Goal: Information Seeking & Learning: Get advice/opinions

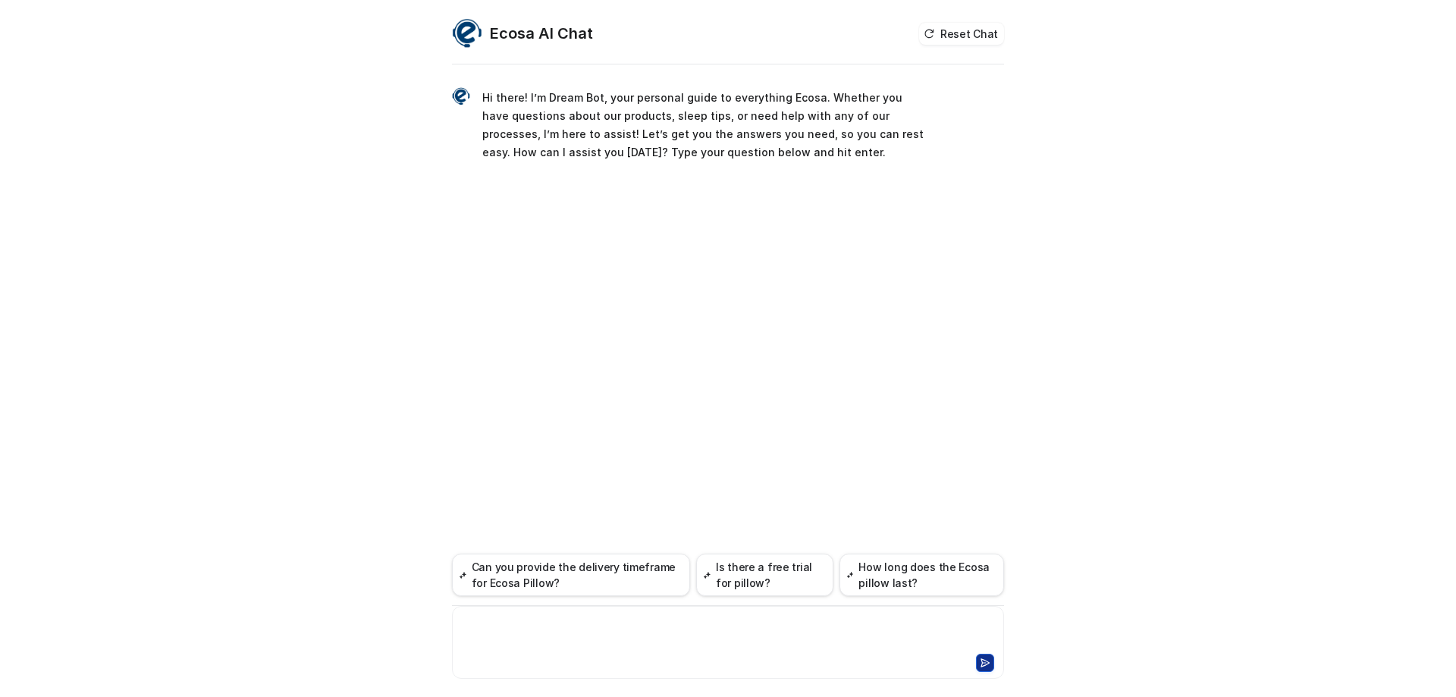
click at [526, 629] on div at bounding box center [728, 633] width 545 height 35
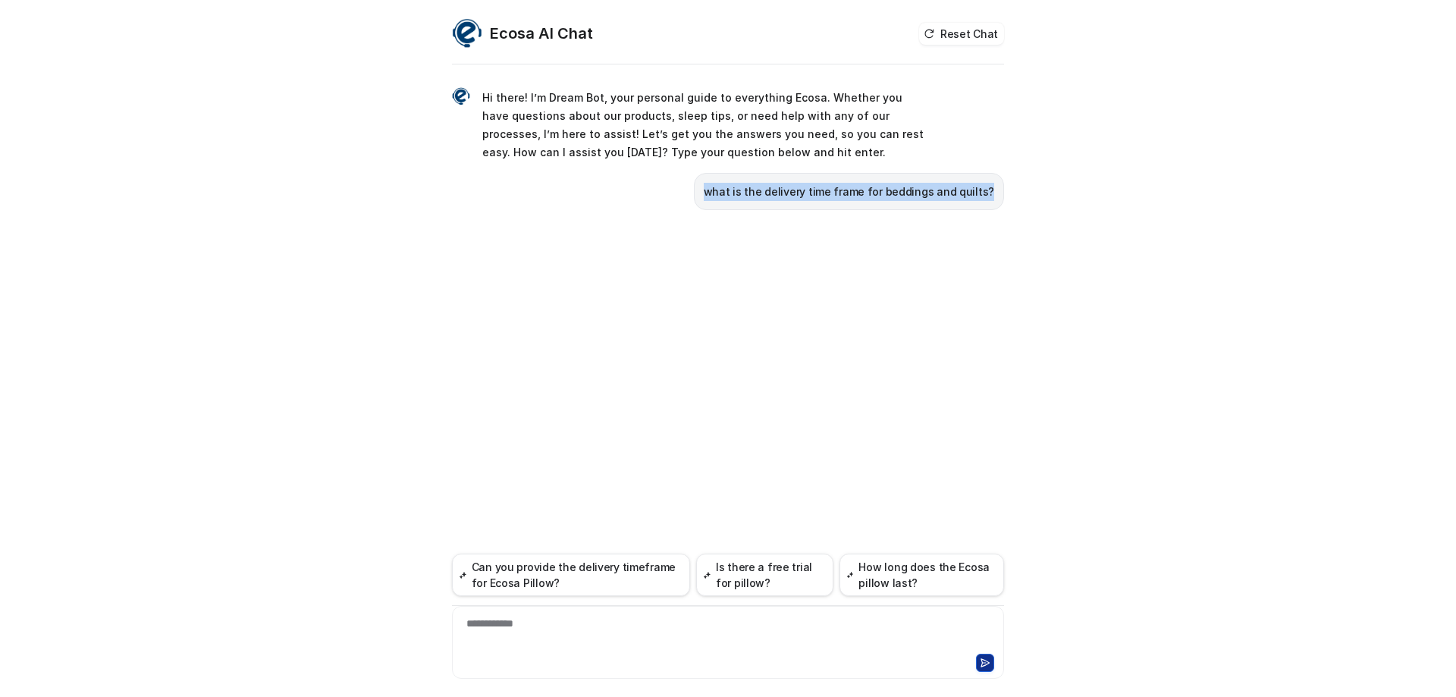
drag, startPoint x: 721, startPoint y: 191, endPoint x: 1069, endPoint y: 209, distance: 349.4
click at [1069, 209] on div "**********" at bounding box center [728, 348] width 1456 height 697
copy p "what is the delivery time frame for beddings and quilts?"
click at [541, 628] on div "**********" at bounding box center [728, 633] width 545 height 35
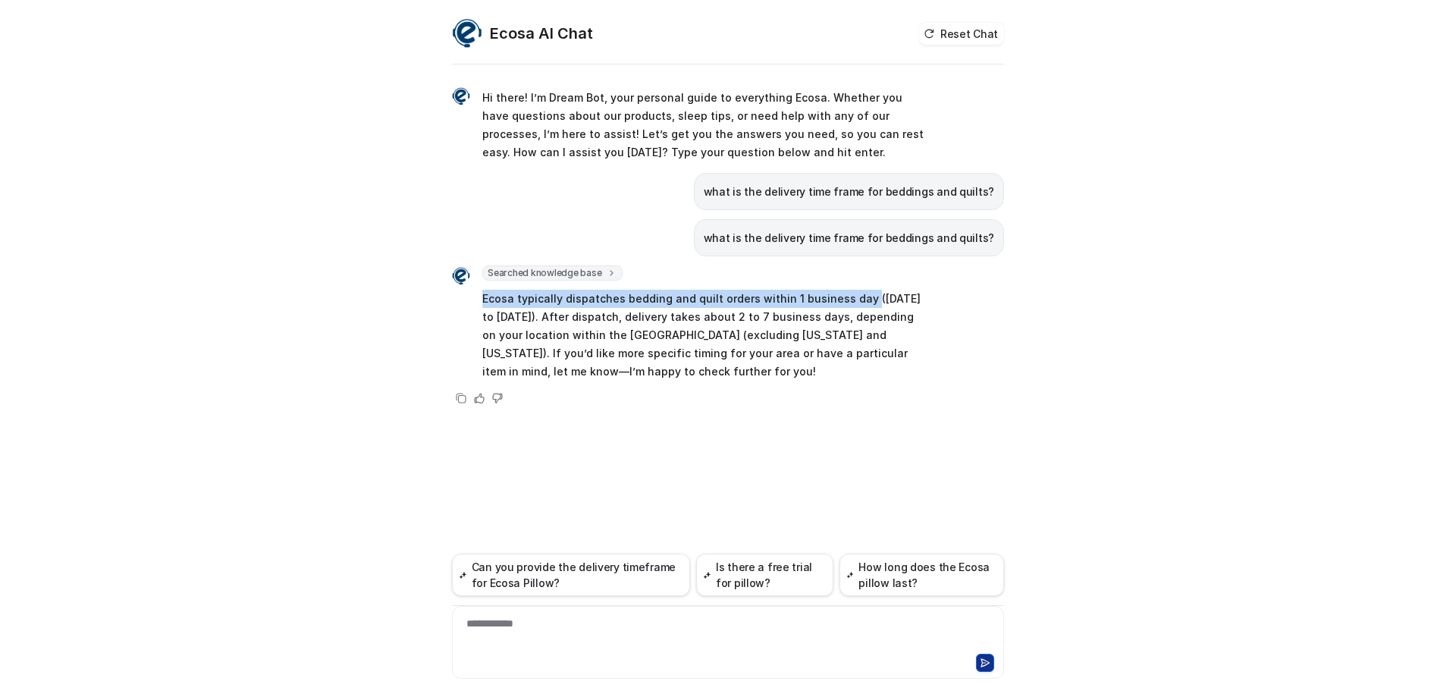
drag, startPoint x: 483, startPoint y: 298, endPoint x: 856, endPoint y: 294, distance: 373.2
click at [856, 294] on p "Ecosa typically dispatches bedding and quilt orders within 1 business day ([DAT…" at bounding box center [704, 335] width 444 height 91
click at [505, 319] on p "Ecosa typically dispatches bedding and quilt orders within 1 business day ([DAT…" at bounding box center [704, 335] width 444 height 91
drag, startPoint x: 516, startPoint y: 317, endPoint x: 476, endPoint y: 303, distance: 42.7
click at [476, 303] on div "Searched knowledge base search_queries : [ "delivery time frame for beddings", …" at bounding box center [689, 324] width 474 height 118
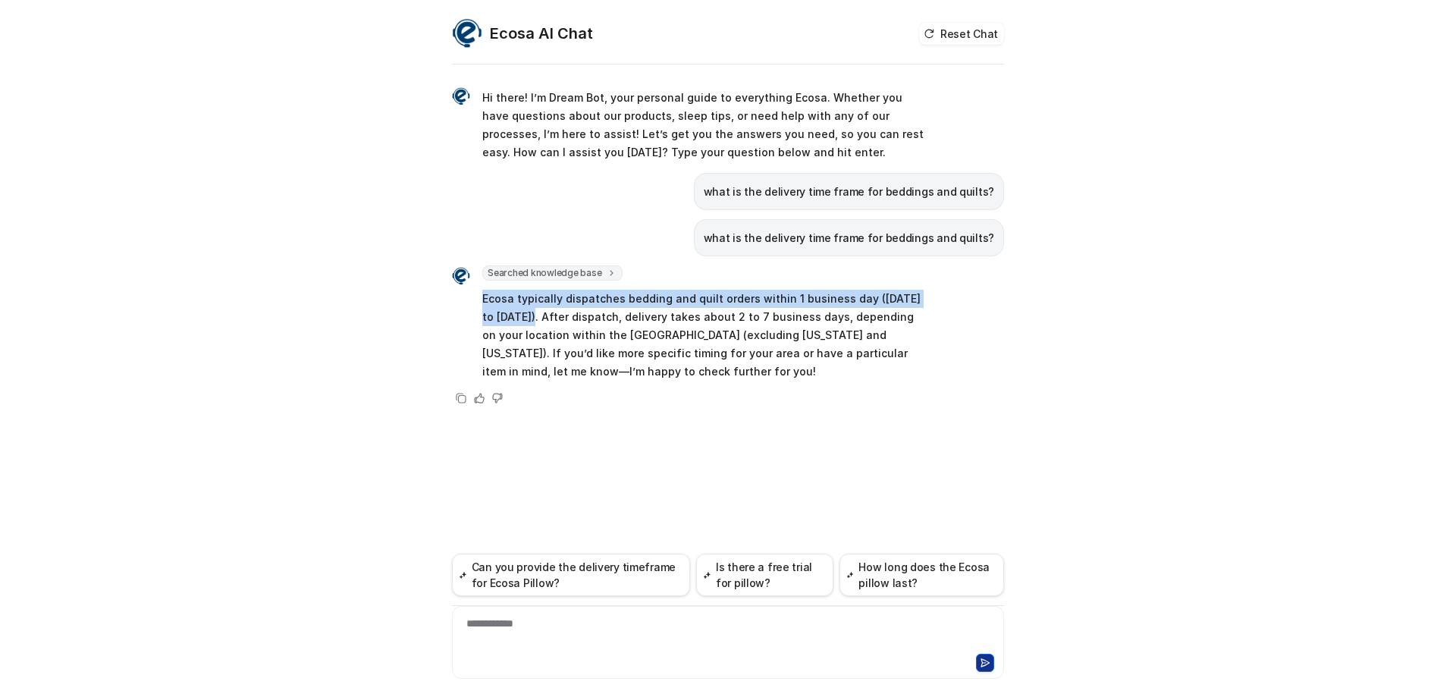
copy p "Ecosa typically dispatches bedding and quilt orders within 1 business day ([DAT…"
click at [701, 363] on p "Ecosa typically dispatches bedding and quilt orders within 1 business day ([DAT…" at bounding box center [704, 335] width 444 height 91
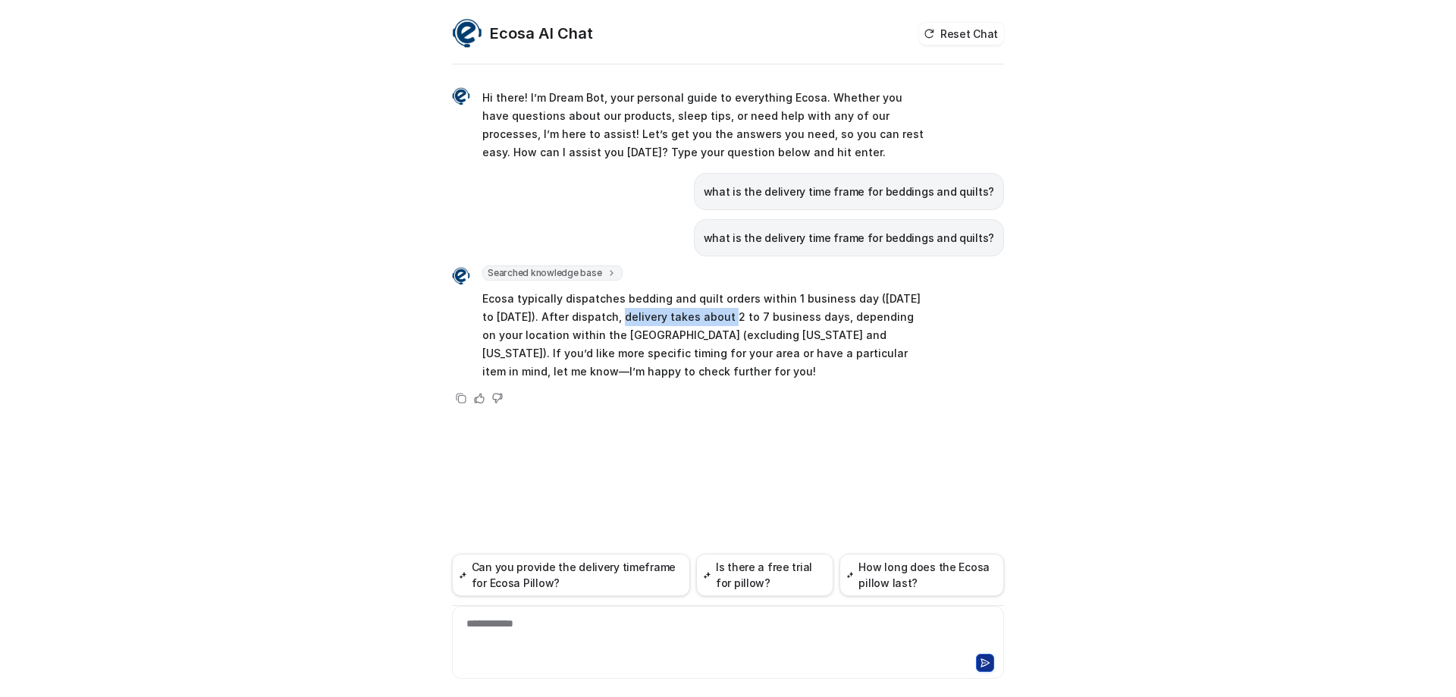
drag, startPoint x: 601, startPoint y: 316, endPoint x: 706, endPoint y: 319, distance: 105.4
click at [706, 319] on p "Ecosa typically dispatches bedding and quilt orders within 1 business day ([DAT…" at bounding box center [704, 335] width 444 height 91
click at [721, 450] on div "Hi there! I’m Dream Bot, your personal guide to everything Ecosa. Whether you h…" at bounding box center [728, 382] width 552 height 629
click at [615, 634] on div at bounding box center [728, 633] width 545 height 35
click at [586, 627] on div "**********" at bounding box center [728, 633] width 545 height 35
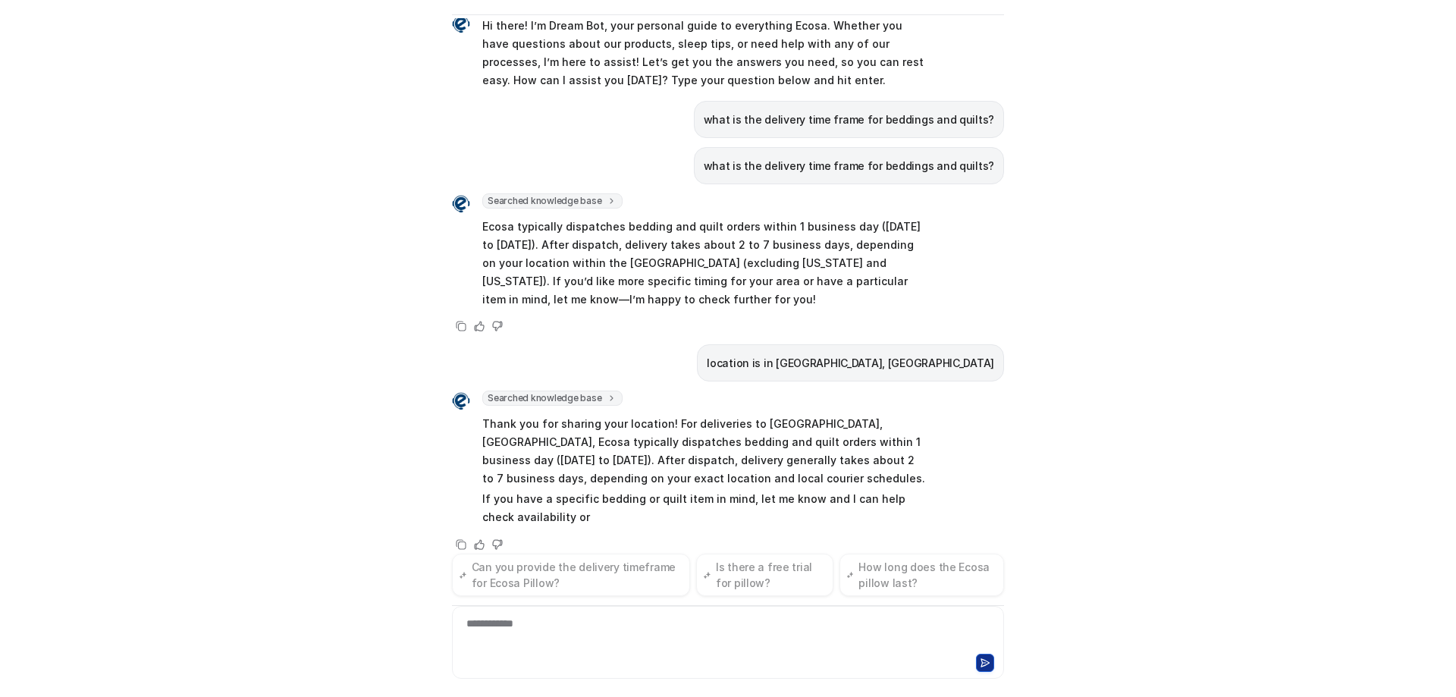
scroll to position [41, 0]
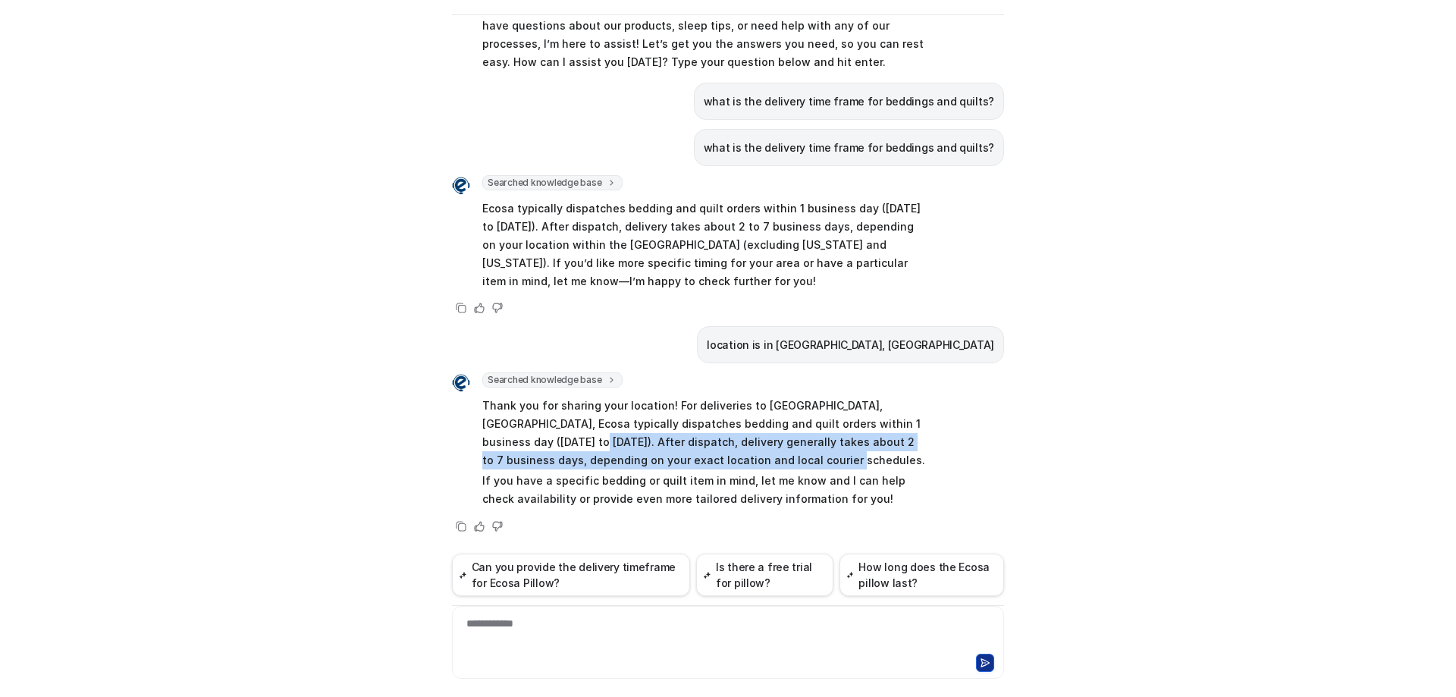
drag, startPoint x: 520, startPoint y: 441, endPoint x: 841, endPoint y: 454, distance: 321.8
click at [841, 454] on p "Thank you for sharing your location! For deliveries to [GEOGRAPHIC_DATA], [GEOG…" at bounding box center [704, 433] width 444 height 73
copy p "After dispatch, delivery generally takes about 2 to 7 business days, depending …"
click at [695, 441] on p "Thank you for sharing your location! For deliveries to [GEOGRAPHIC_DATA], [GEOG…" at bounding box center [704, 433] width 444 height 73
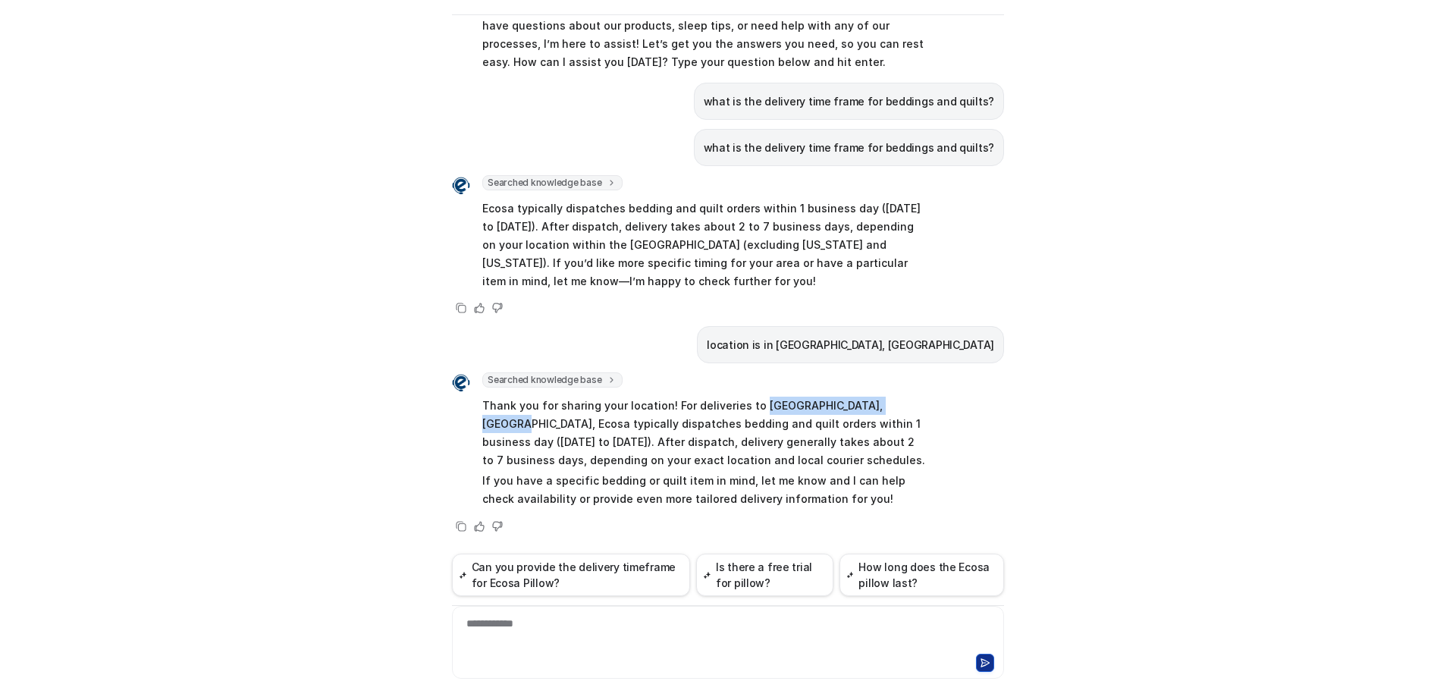
drag, startPoint x: 747, startPoint y: 402, endPoint x: 898, endPoint y: 401, distance: 150.9
click at [898, 401] on p "Thank you for sharing your location! For deliveries to [GEOGRAPHIC_DATA], [GEOG…" at bounding box center [704, 433] width 444 height 73
copy p "[GEOGRAPHIC_DATA], [GEOGRAPHIC_DATA]"
click at [552, 630] on div "**********" at bounding box center [728, 633] width 545 height 35
click at [489, 623] on div "**********" at bounding box center [728, 633] width 545 height 35
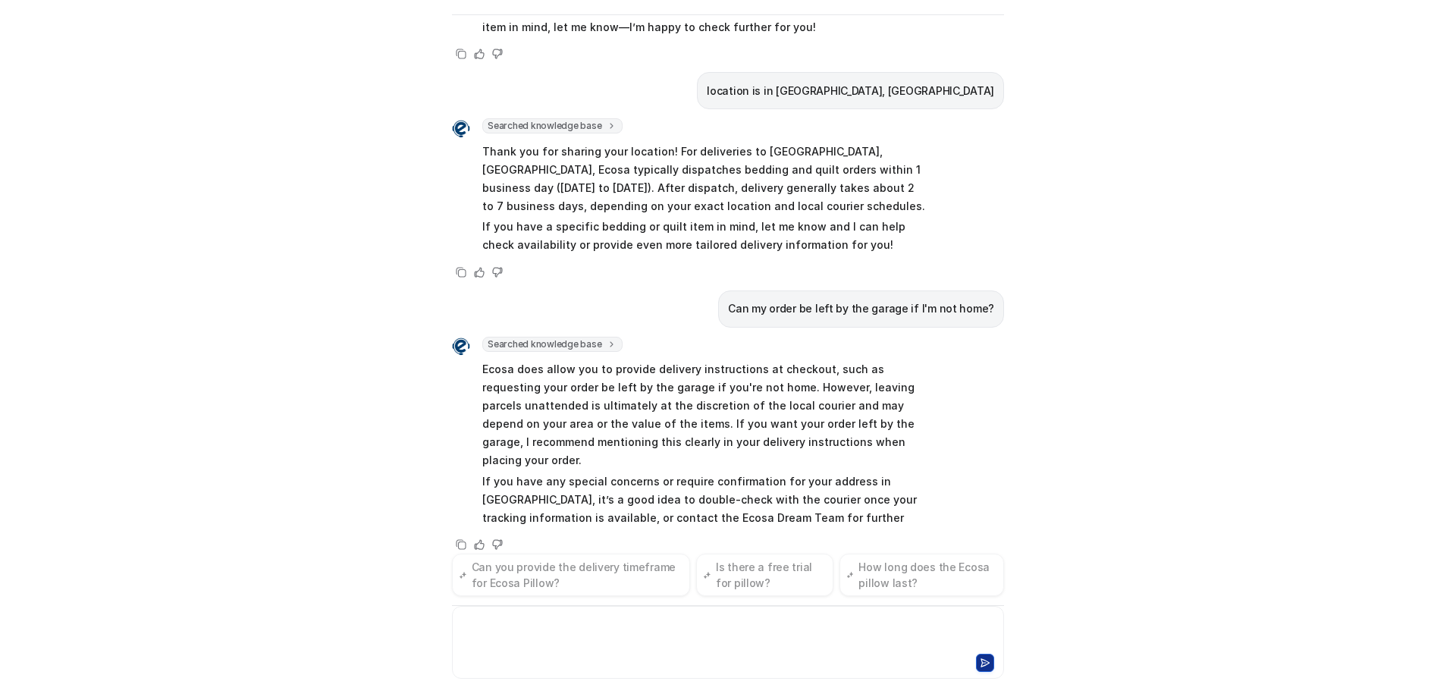
scroll to position [313, 0]
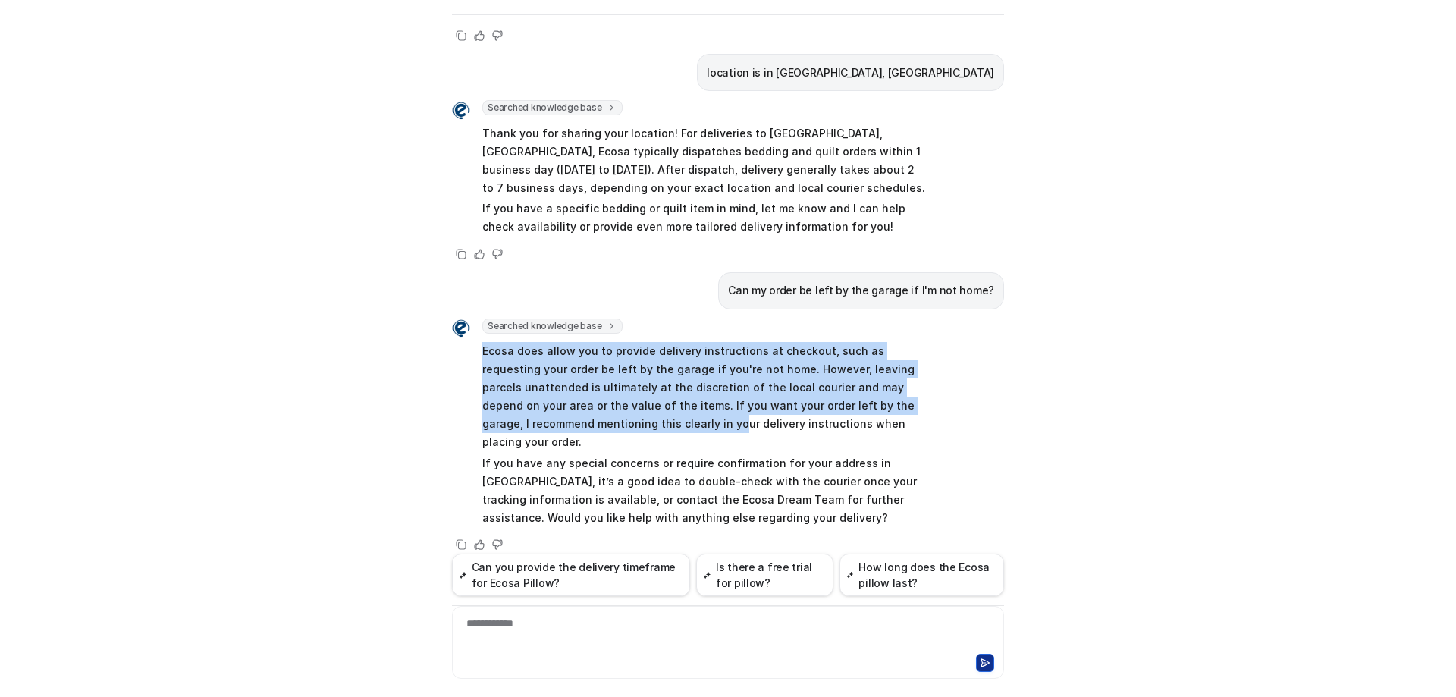
drag, startPoint x: 477, startPoint y: 350, endPoint x: 620, endPoint y: 420, distance: 159.4
click at [620, 420] on p "Ecosa does allow you to provide delivery instructions at checkout, such as requ…" at bounding box center [704, 396] width 444 height 109
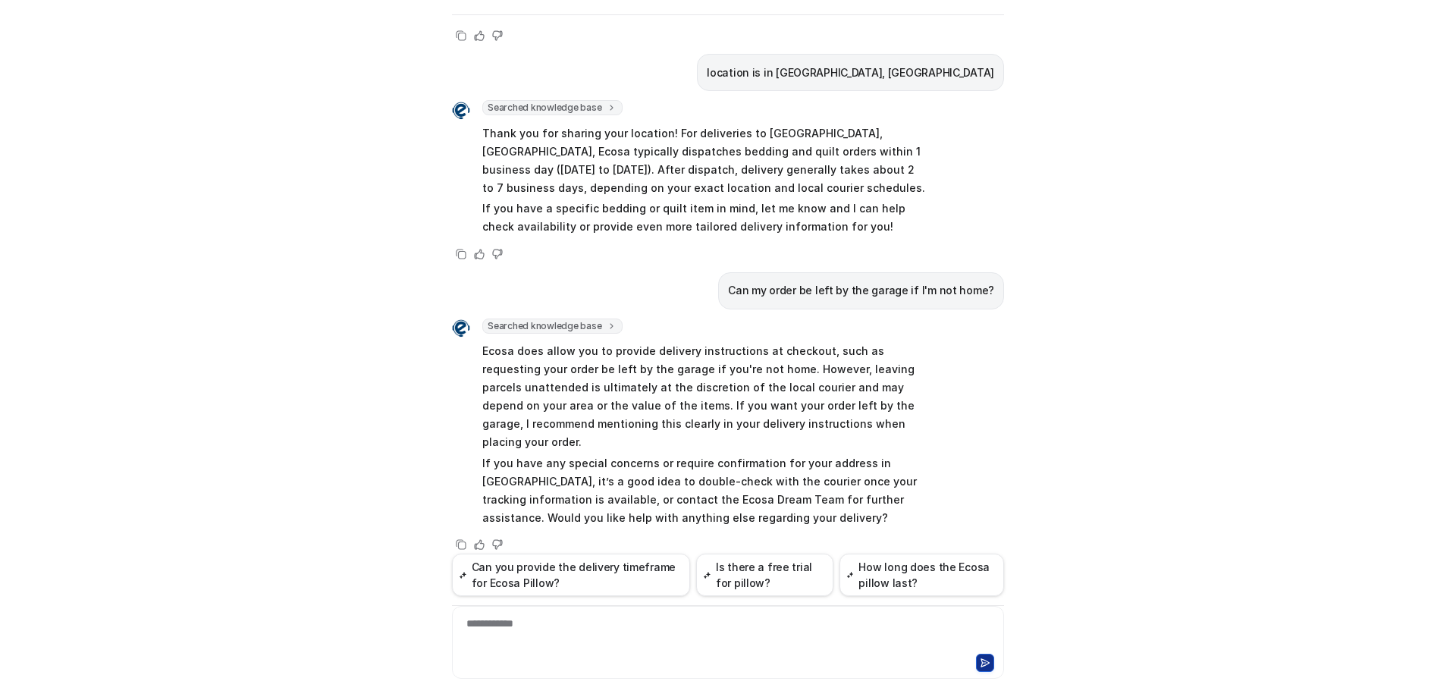
click at [707, 454] on p "If you have any special concerns or require confirmation for your address in [G…" at bounding box center [704, 490] width 444 height 73
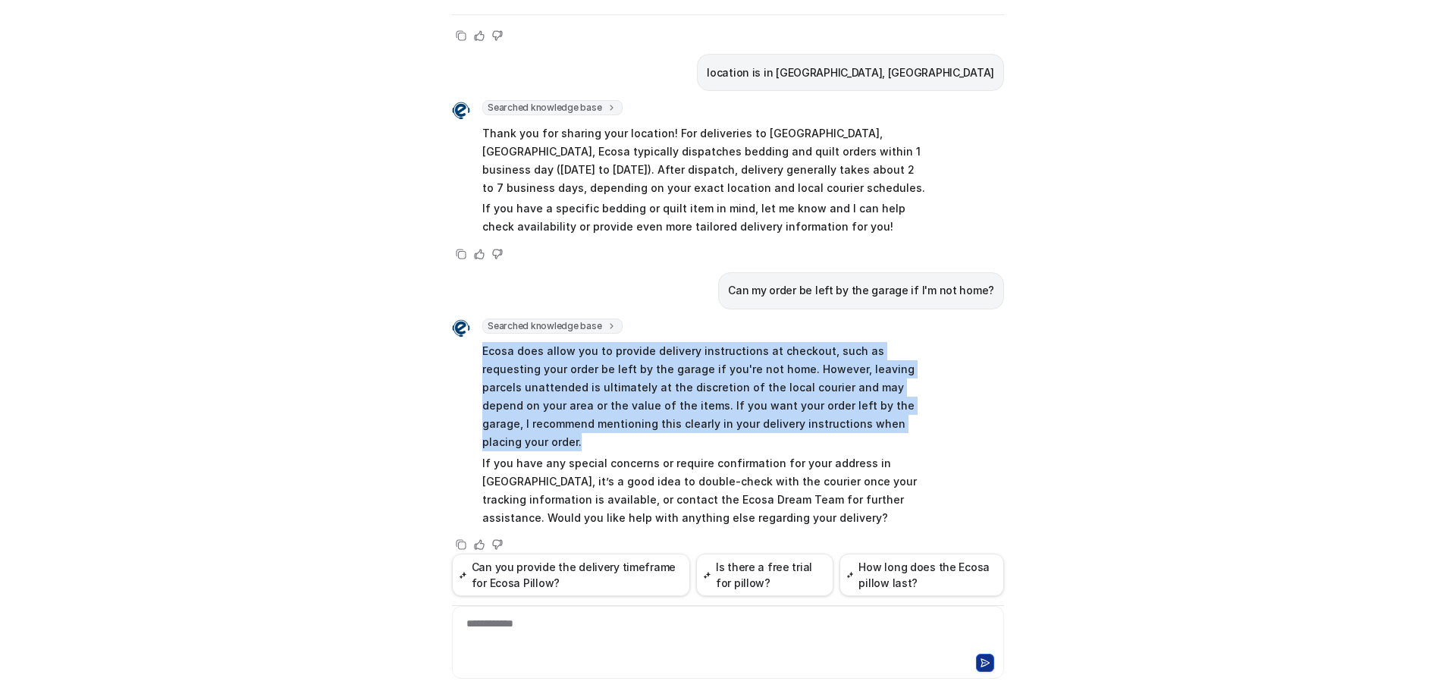
drag, startPoint x: 479, startPoint y: 349, endPoint x: 887, endPoint y: 427, distance: 416.2
click at [887, 427] on p "Ecosa does allow you to provide delivery instructions at checkout, such as requ…" at bounding box center [704, 396] width 444 height 109
copy p "Ecosa does allow you to provide delivery instructions at checkout, such as requ…"
click at [504, 365] on p "Ecosa does allow you to provide delivery instructions at checkout, such as requ…" at bounding box center [704, 396] width 444 height 109
drag, startPoint x: 476, startPoint y: 353, endPoint x: 841, endPoint y: 413, distance: 369.7
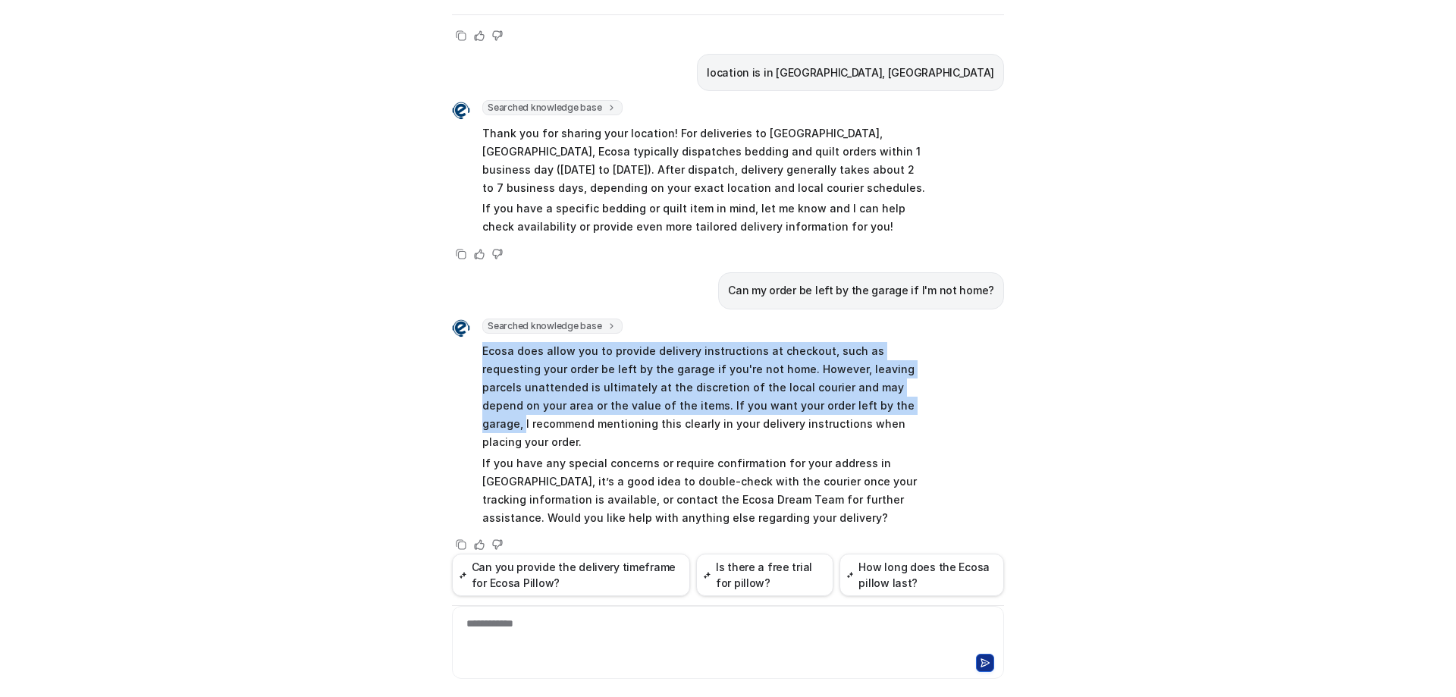
click at [841, 413] on p "Ecosa does allow you to provide delivery instructions at checkout, such as requ…" at bounding box center [704, 396] width 444 height 109
copy p "Ecosa does allow you to provide delivery instructions at checkout, such as requ…"
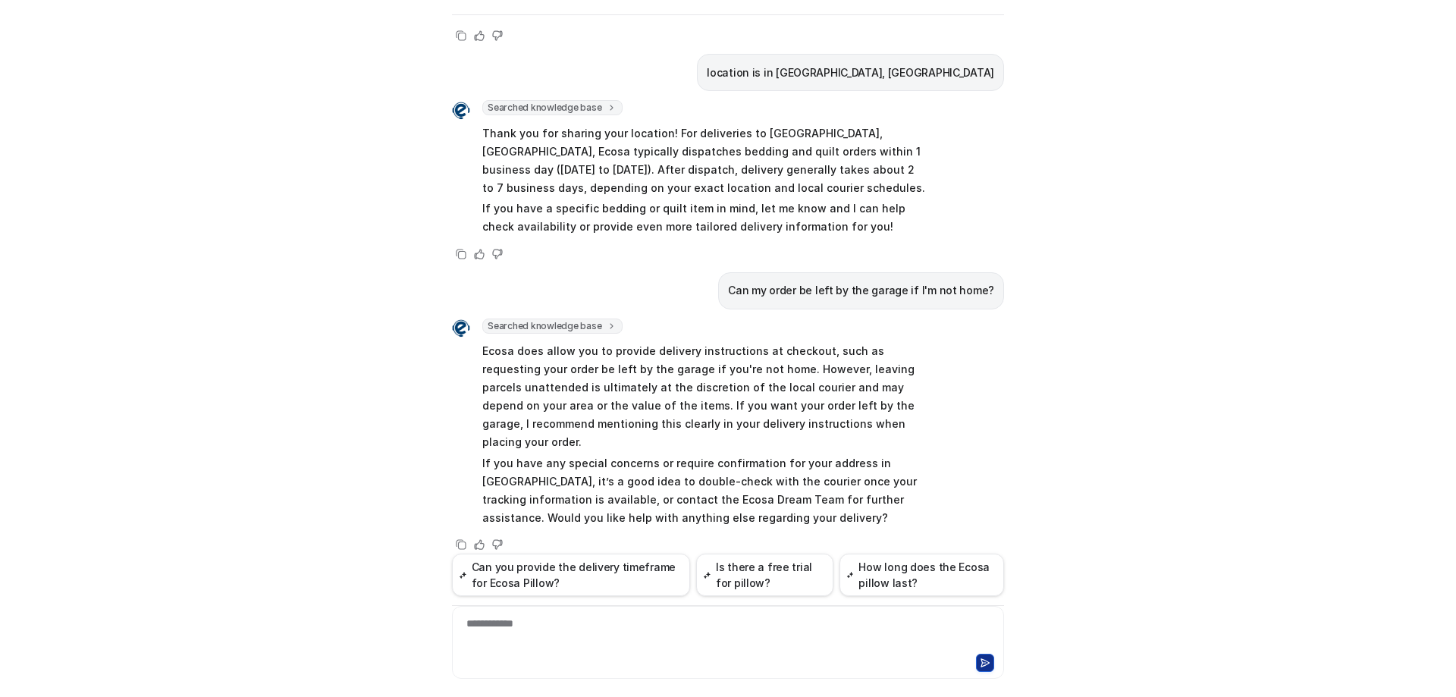
click at [777, 416] on p "Ecosa does allow you to provide delivery instructions at checkout, such as requ…" at bounding box center [704, 396] width 444 height 109
click at [617, 640] on div at bounding box center [728, 633] width 545 height 35
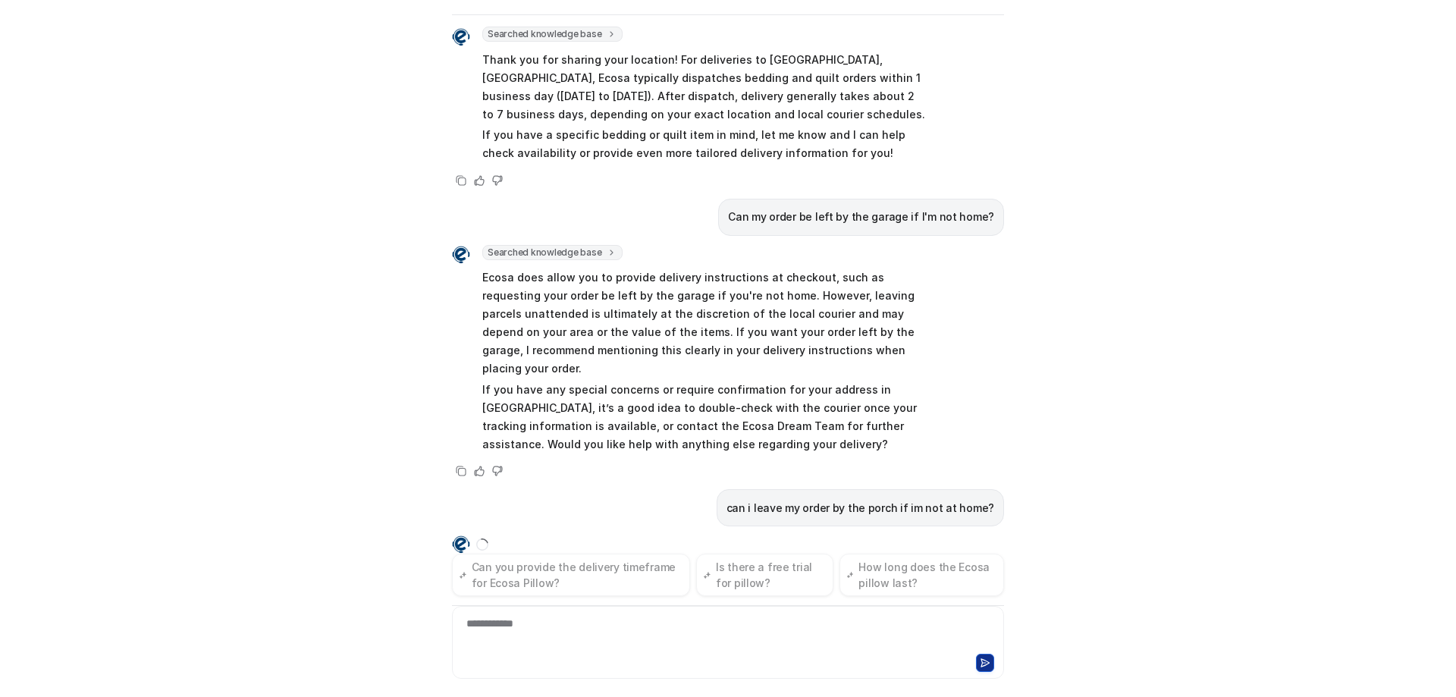
scroll to position [413, 0]
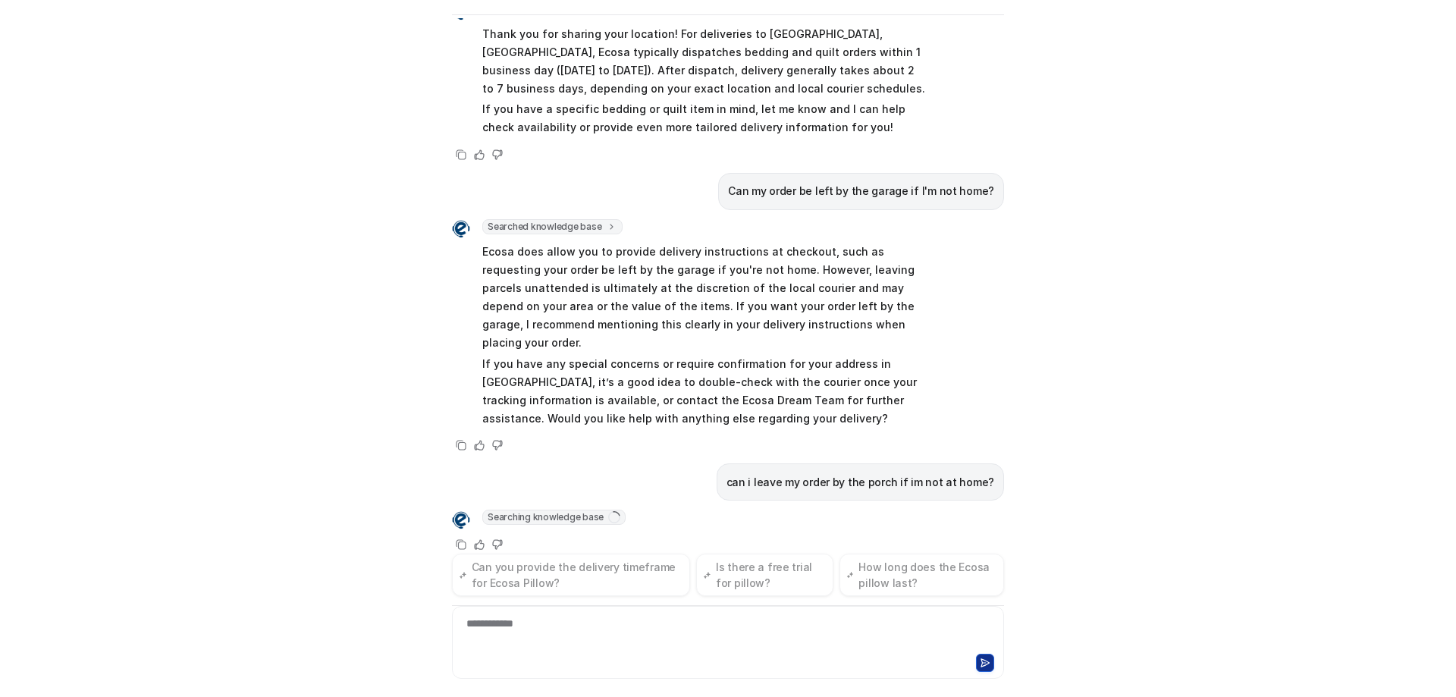
click at [378, 596] on div "Ecosa AI Chat Reset Chat Hi there! I’m Dream Bot, your personal guide to everyt…" at bounding box center [728, 348] width 1456 height 697
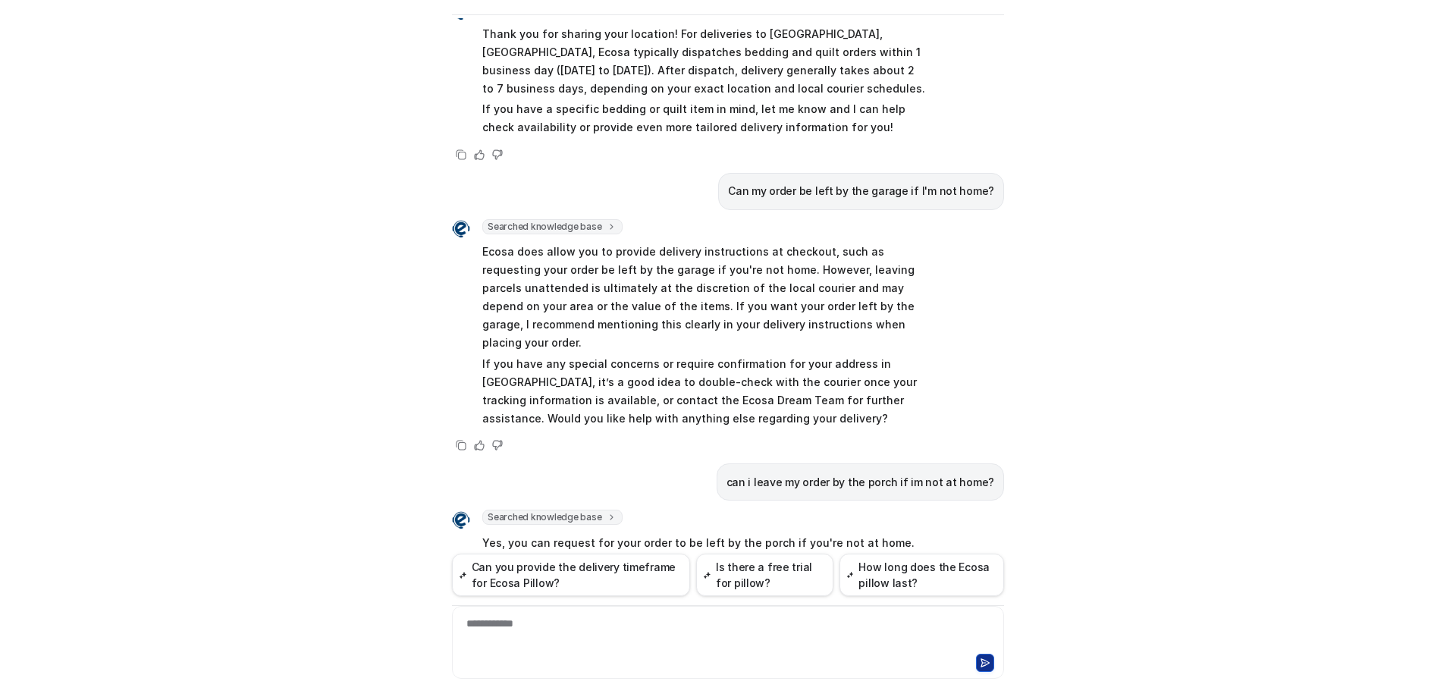
scroll to position [570, 0]
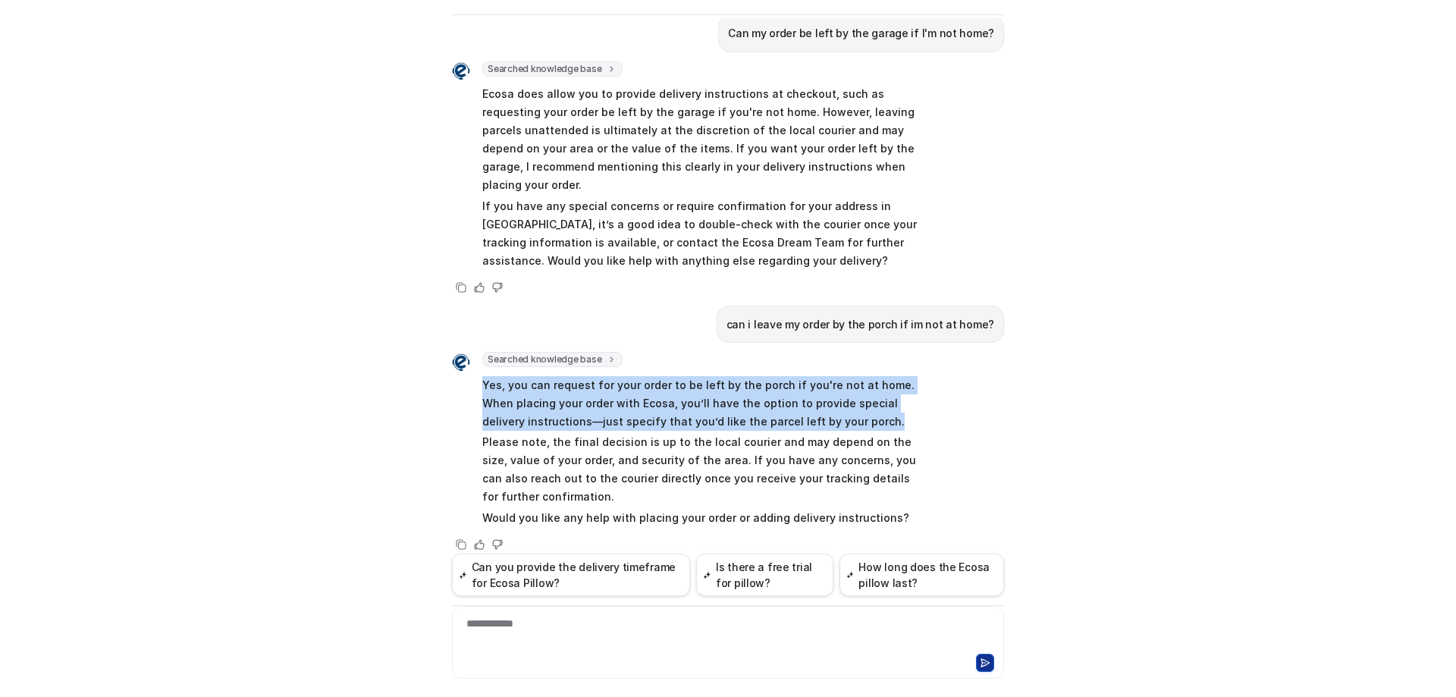
drag, startPoint x: 477, startPoint y: 366, endPoint x: 840, endPoint y: 372, distance: 363.3
click at [839, 393] on p "Yes, you can request for your order to be left by the porch if you're not at ho…" at bounding box center [704, 403] width 444 height 55
